Goal: Task Accomplishment & Management: Manage account settings

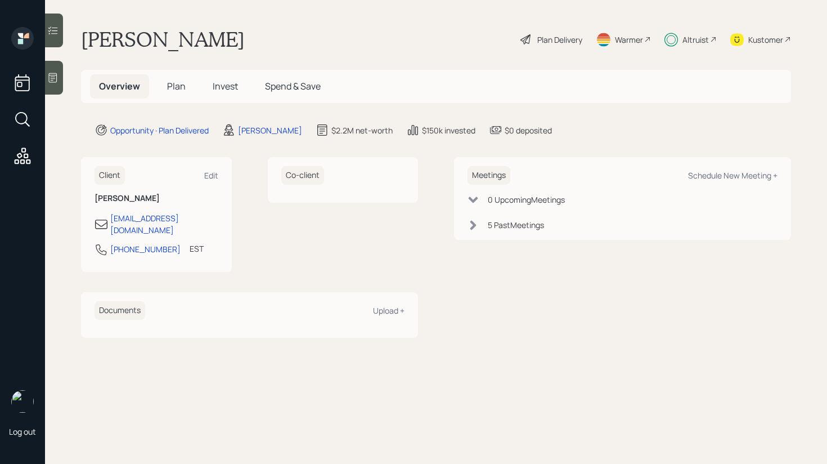
click at [223, 87] on span "Invest" at bounding box center [225, 86] width 25 height 12
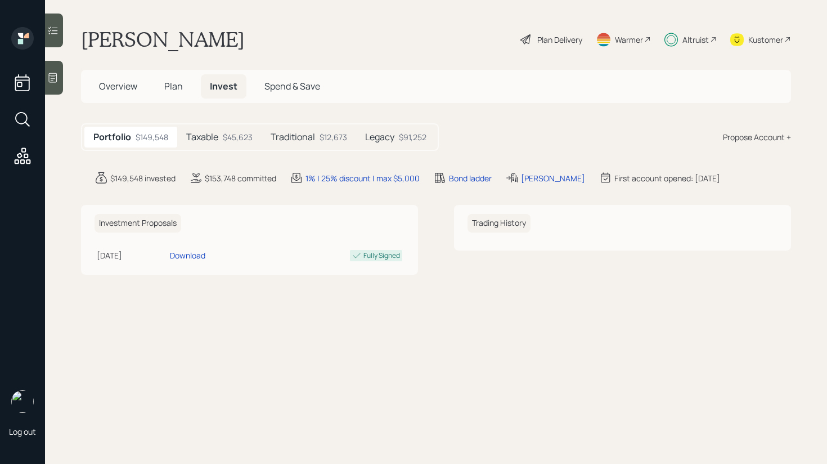
click at [230, 137] on div "$45,623" at bounding box center [238, 137] width 30 height 12
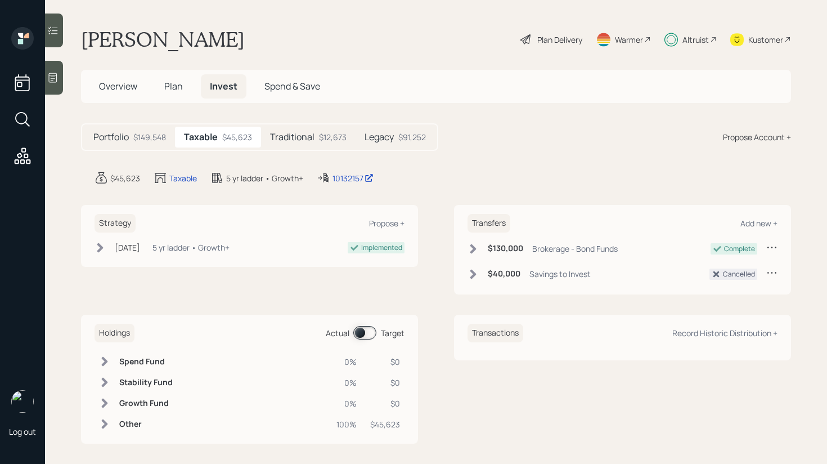
click at [382, 134] on h5 "Legacy" at bounding box center [379, 137] width 29 height 11
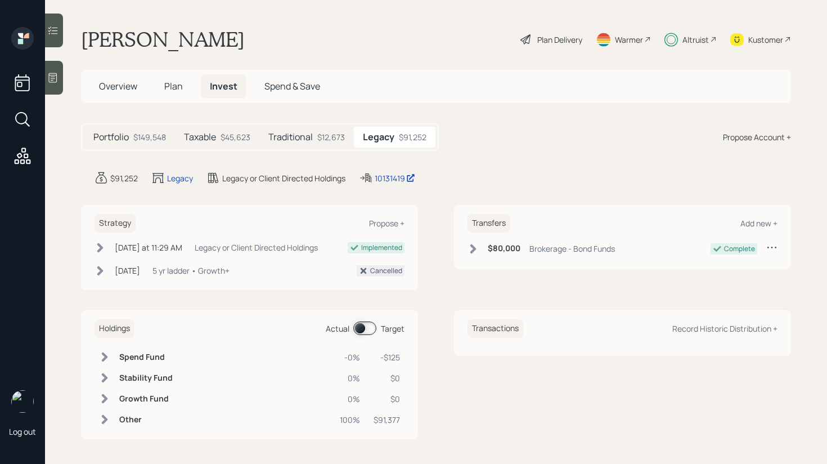
click at [289, 136] on h5 "Traditional" at bounding box center [290, 137] width 44 height 11
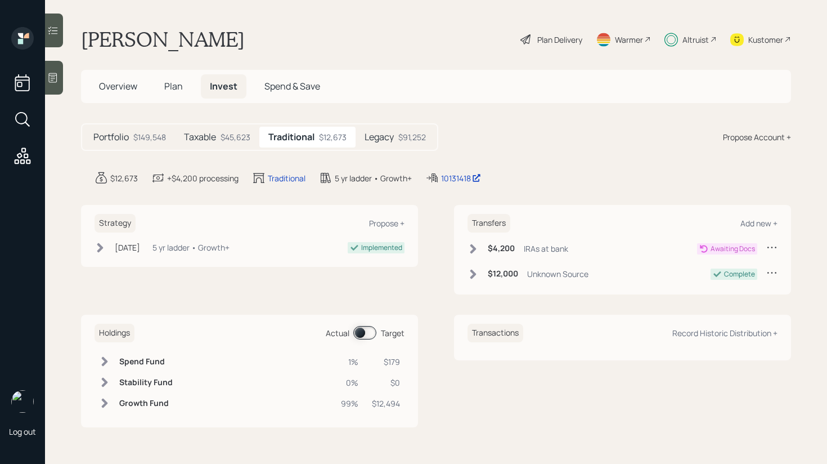
click at [212, 130] on div "Taxable $45,623" at bounding box center [217, 137] width 84 height 21
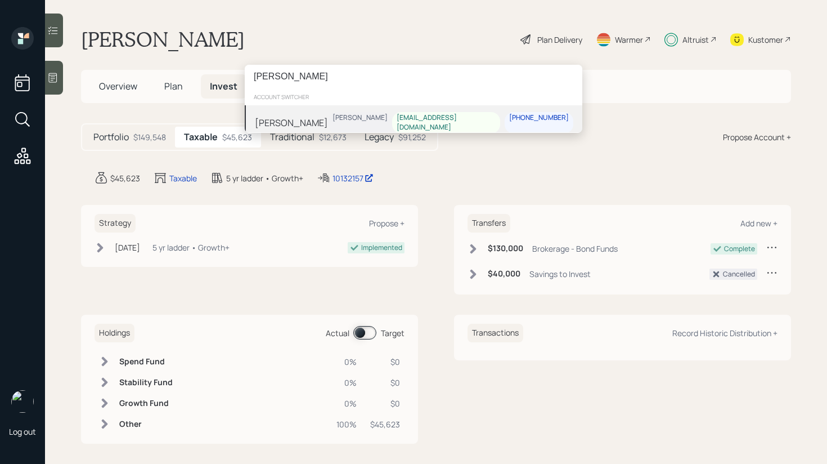
type input "[PERSON_NAME]"
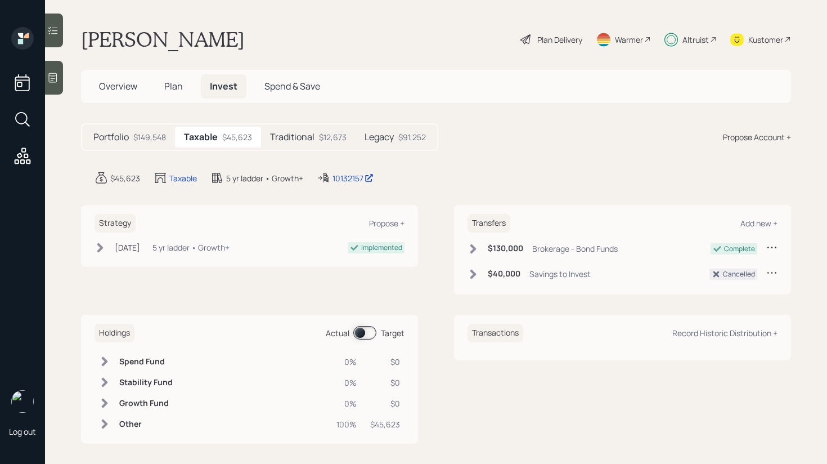
click at [462, 35] on div "[PERSON_NAME] account switcher [PERSON_NAME] [PERSON_NAME] [EMAIL_ADDRESS][DOMA…" at bounding box center [413, 232] width 827 height 464
click at [377, 140] on h5 "Legacy" at bounding box center [379, 137] width 29 height 11
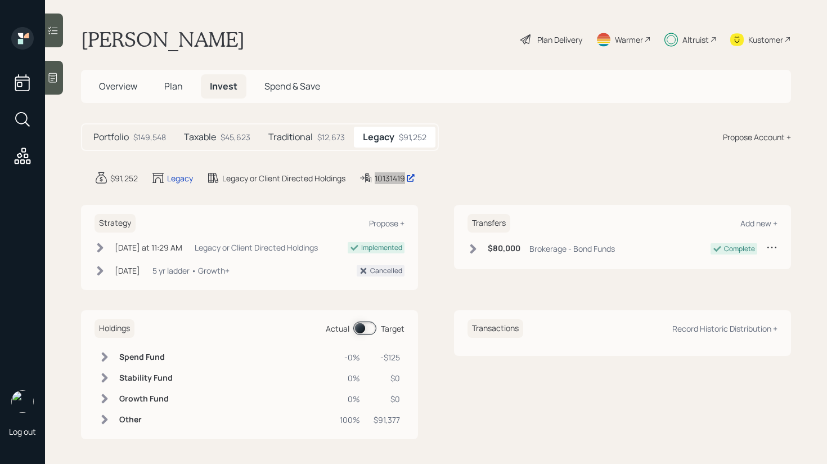
drag, startPoint x: 393, startPoint y: 179, endPoint x: 473, endPoint y: 1, distance: 195.6
click at [0, 0] on div "Log out [PERSON_NAME] Plan Delivery Warmer Altruist Kustomer Overview Plan Inve…" at bounding box center [413, 232] width 827 height 464
click at [545, 167] on main "[PERSON_NAME] Plan Delivery Warmer Altruist Kustomer Overview Plan Invest Spend…" at bounding box center [436, 232] width 782 height 464
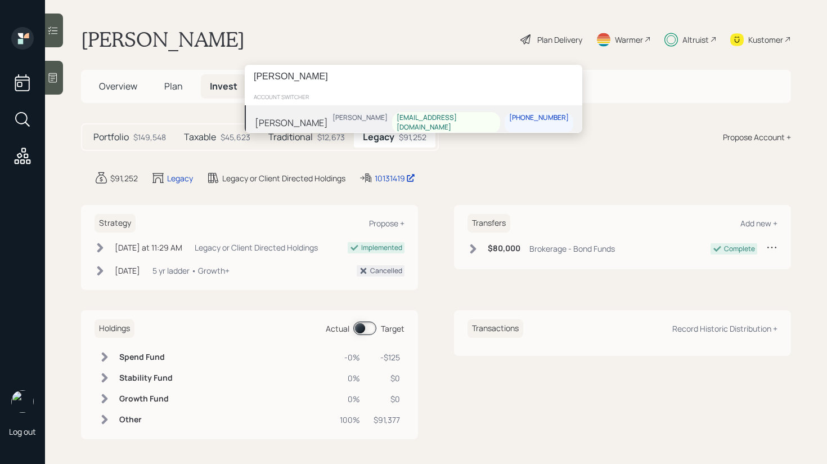
type input "[PERSON_NAME]"
click at [354, 120] on div "[PERSON_NAME] [PERSON_NAME] [EMAIL_ADDRESS][DOMAIN_NAME] [PHONE_NUMBER]" at bounding box center [414, 122] width 338 height 35
